Goal: Task Accomplishment & Management: Use online tool/utility

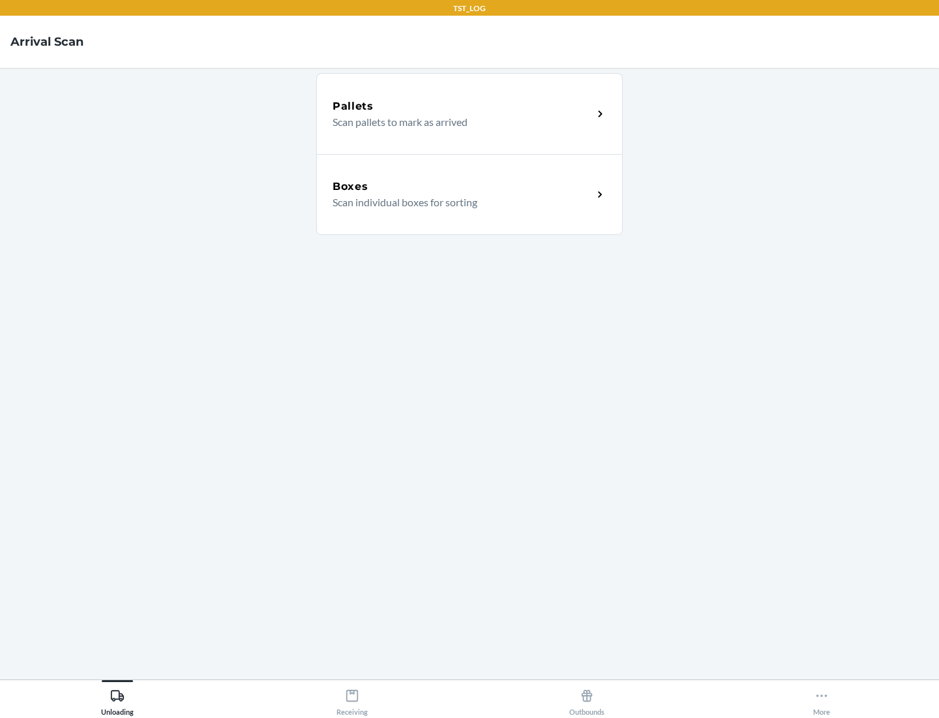
click at [463, 187] on div "Boxes" at bounding box center [463, 187] width 260 height 16
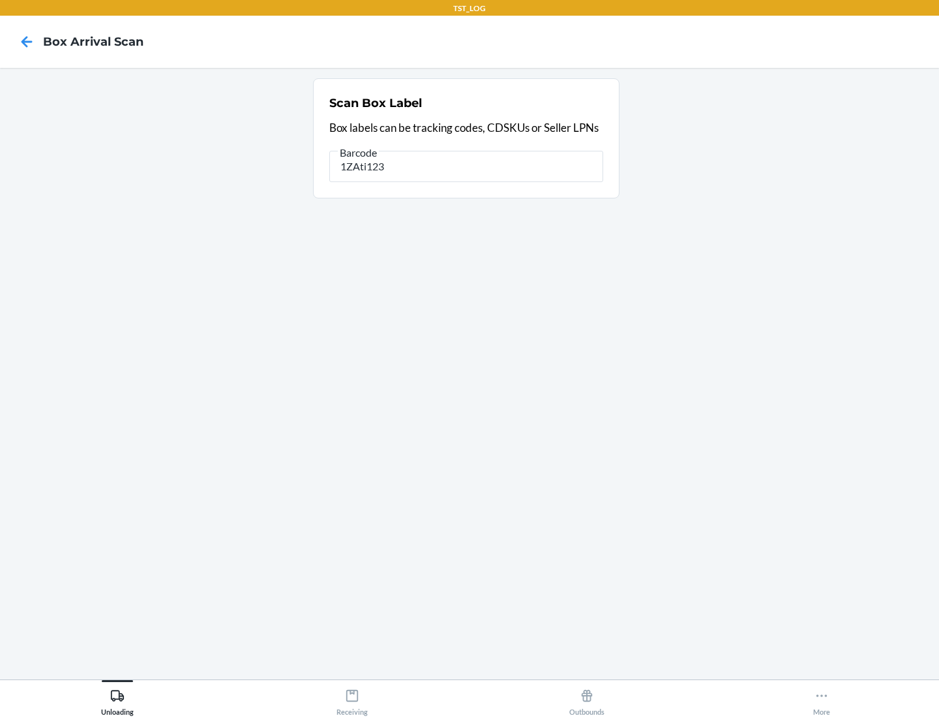
type input "1ZAti123"
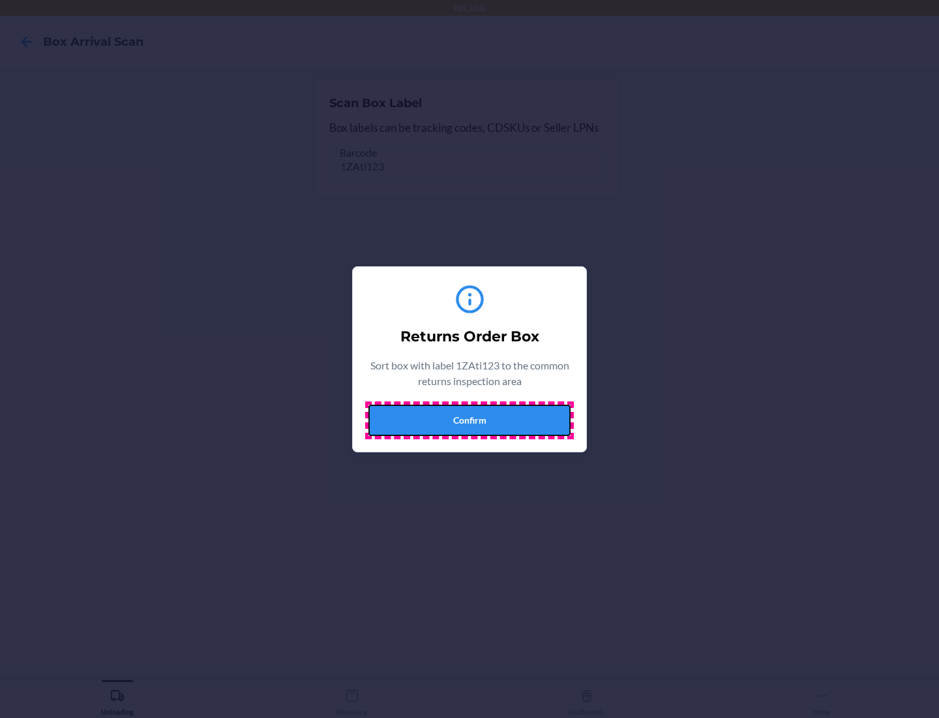
click at [470, 419] on button "Confirm" at bounding box center [470, 419] width 202 height 31
